Goal: Understand site structure: Understand site structure

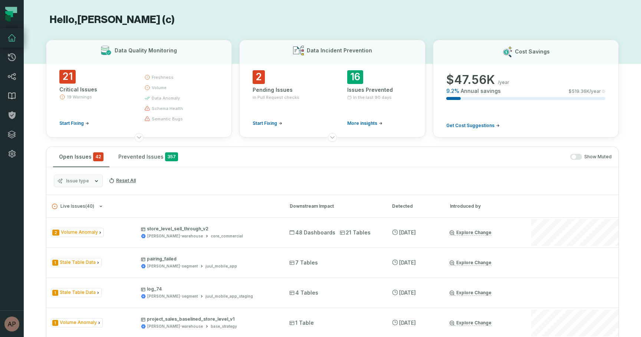
click at [15, 94] on icon at bounding box center [12, 96] width 7 height 6
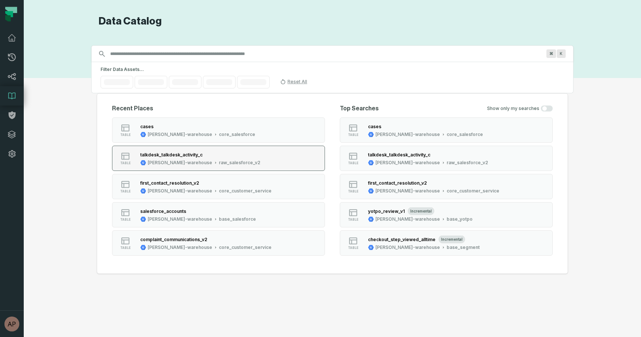
click at [169, 151] on div "talkdesk_talkdesk_activity_c" at bounding box center [200, 154] width 120 height 7
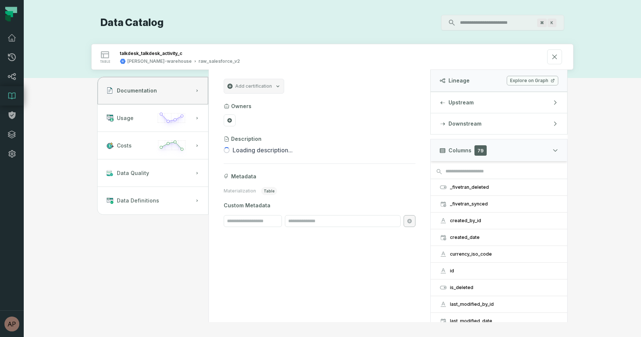
click at [521, 81] on link "Explore on Graph" at bounding box center [533, 81] width 52 height 10
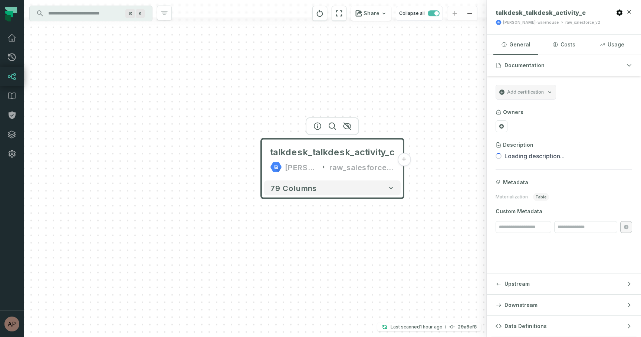
click at [405, 160] on button "+" at bounding box center [403, 159] width 13 height 13
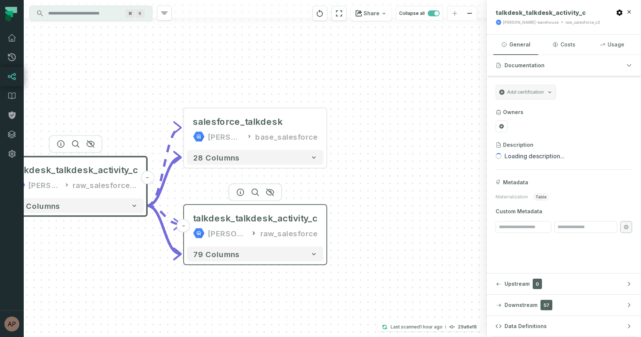
click at [298, 228] on div "raw_salesforce" at bounding box center [288, 233] width 57 height 12
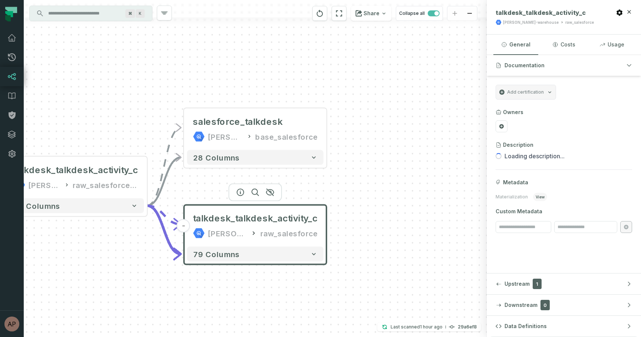
click at [272, 196] on div at bounding box center [255, 192] width 53 height 18
click at [272, 195] on div at bounding box center [255, 192] width 53 height 18
click at [272, 193] on icon "button" at bounding box center [270, 192] width 9 height 9
